Goal: Contribute content: Add original content to the website for others to see

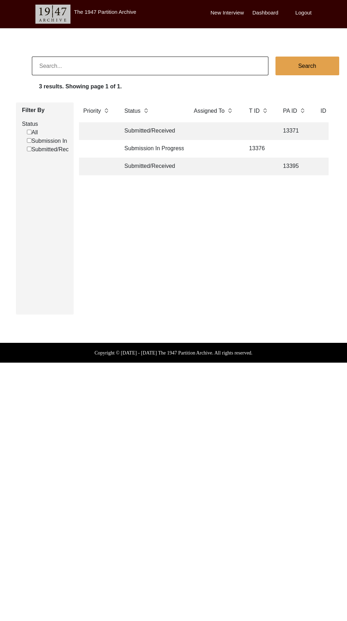
click at [167, 150] on td "Submission In Progress" at bounding box center [152, 149] width 64 height 18
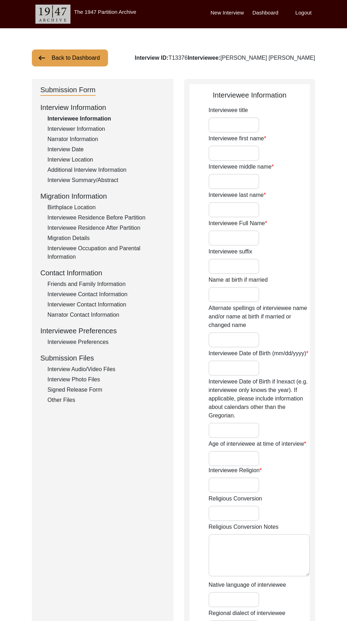
type input "[PERSON_NAME]"
type input "Lal"
type input "Khurana"
type input "[PERSON_NAME] [PERSON_NAME]"
type input "[DATE]"
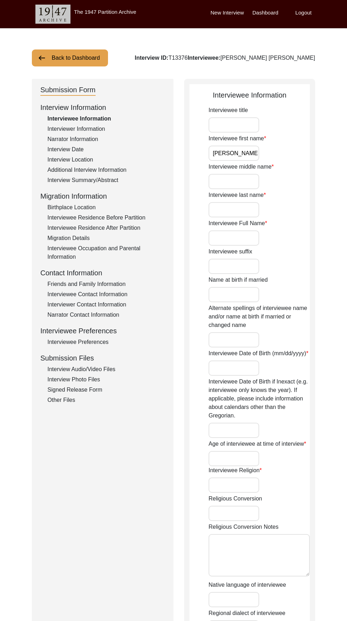
type input "88"
type input "[DEMOGRAPHIC_DATA]"
type input "Hindi"
type input "[DEMOGRAPHIC_DATA]"
click at [68, 400] on div "Other Files" at bounding box center [105, 400] width 117 height 8
